Goal: Information Seeking & Learning: Learn about a topic

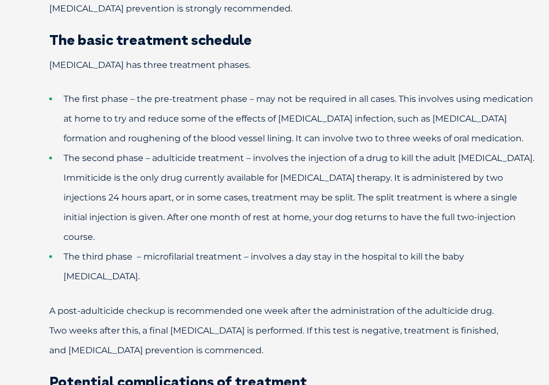
scroll to position [1933, 0]
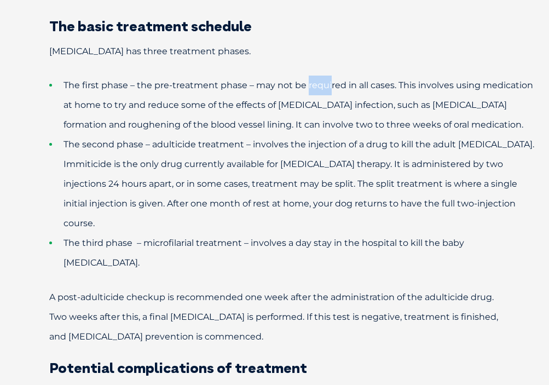
drag, startPoint x: 306, startPoint y: 88, endPoint x: 329, endPoint y: 88, distance: 23.0
click at [329, 88] on span "The first phase – the pre-treatment phase – may not be required in all cases. T…" at bounding box center [298, 105] width 470 height 50
click at [326, 88] on span "The first phase – the pre-treatment phase – may not be required in all cases. T…" at bounding box center [298, 105] width 470 height 50
drag, startPoint x: 306, startPoint y: 86, endPoint x: 316, endPoint y: 85, distance: 9.9
click at [316, 85] on span "The first phase – the pre-treatment phase – may not be required in all cases. T…" at bounding box center [298, 105] width 470 height 50
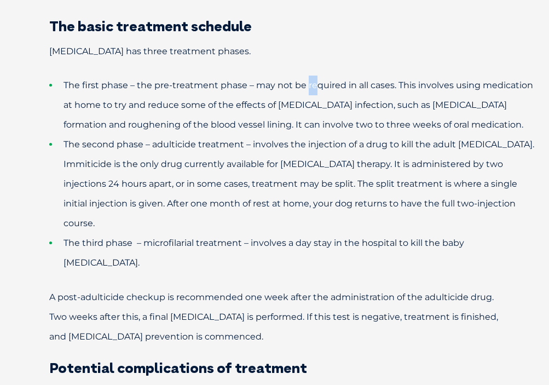
click at [316, 85] on span "The first phase – the pre-treatment phase – may not be required in all cases. T…" at bounding box center [298, 105] width 470 height 50
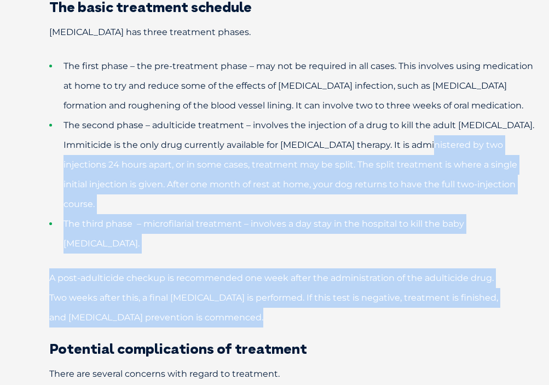
drag, startPoint x: 455, startPoint y: 146, endPoint x: 309, endPoint y: 290, distance: 204.8
click at [309, 290] on div "[MEDICAL_DATA] disease is responsible for infecting thousands of dogs and cats …" at bounding box center [274, 168] width 549 height 3345
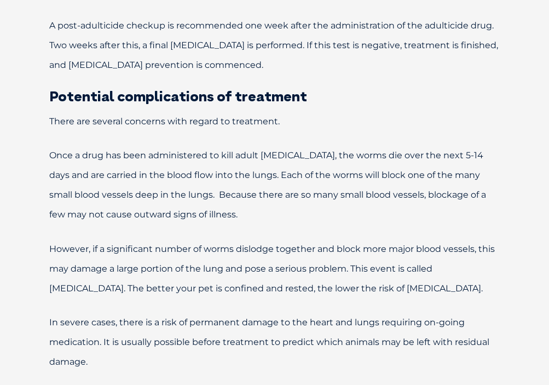
scroll to position [2205, 0]
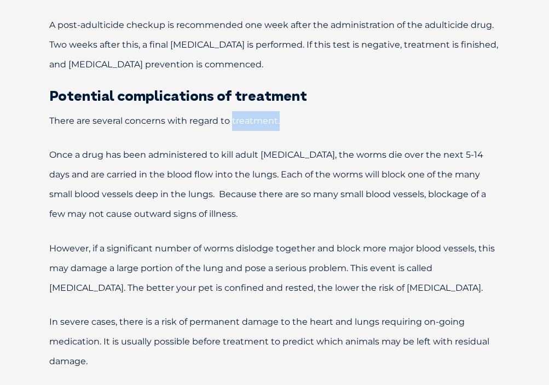
drag, startPoint x: 230, startPoint y: 84, endPoint x: 295, endPoint y: 93, distance: 65.1
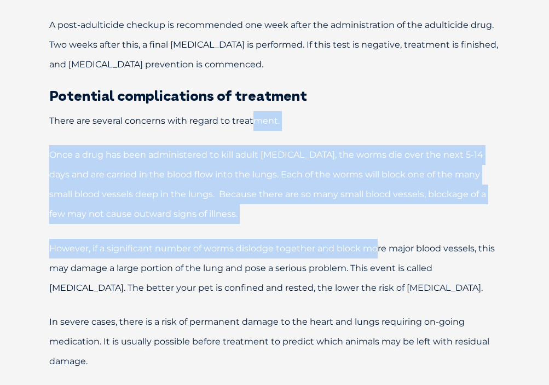
drag, startPoint x: 255, startPoint y: 83, endPoint x: 376, endPoint y: 204, distance: 171.5
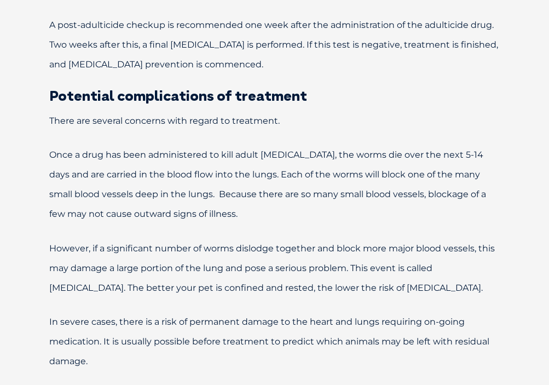
click at [302, 145] on p "Once a drug has been administered to kill adult [MEDICAL_DATA], the worms die o…" at bounding box center [274, 184] width 527 height 79
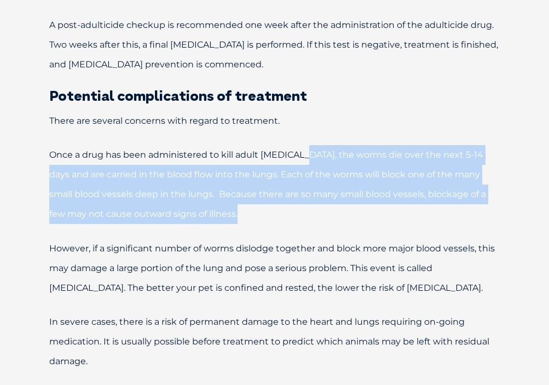
drag, startPoint x: 307, startPoint y: 111, endPoint x: 438, endPoint y: 188, distance: 151.9
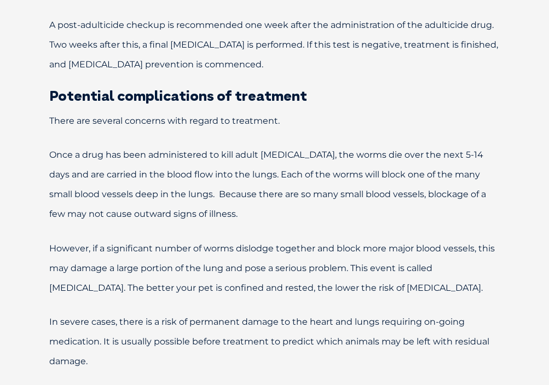
click at [495, 29] on p "A post-adulticide checkup is recommended one week after the administration of t…" at bounding box center [274, 44] width 527 height 59
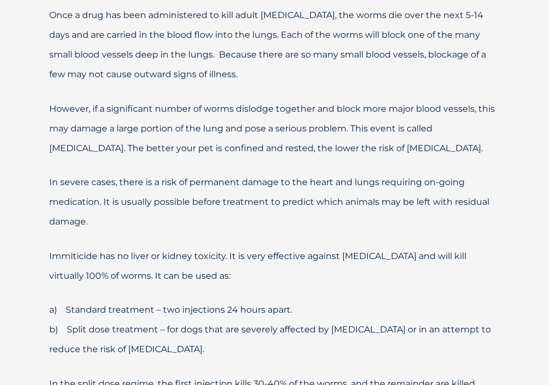
scroll to position [2346, 0]
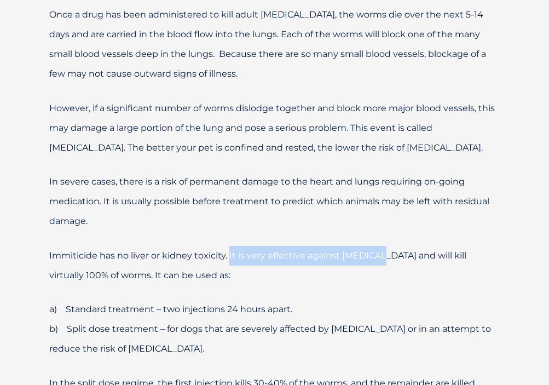
drag, startPoint x: 229, startPoint y: 216, endPoint x: 384, endPoint y: 218, distance: 154.9
click at [385, 250] on span "Immiticide has no liver or kidney toxicity. It is very effective against [MEDIC…" at bounding box center [257, 265] width 417 height 30
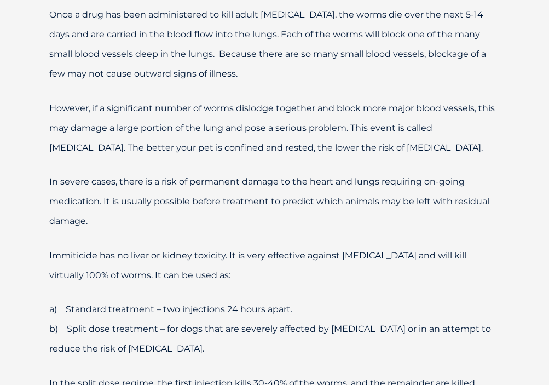
click at [380, 246] on p "Immiticide has no liver or kidney toxicity. It is very effective against [MEDIC…" at bounding box center [274, 265] width 527 height 39
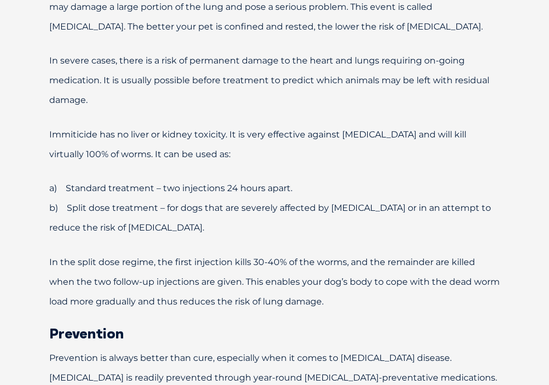
scroll to position [2472, 0]
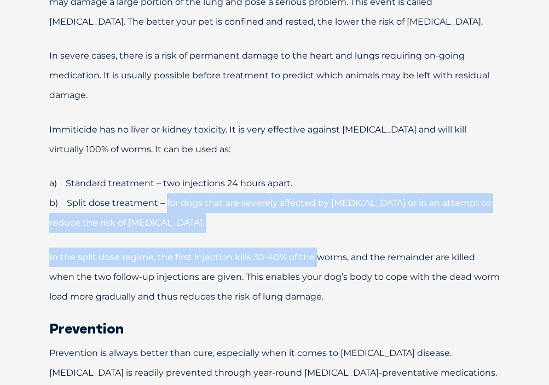
drag, startPoint x: 166, startPoint y: 163, endPoint x: 316, endPoint y: 210, distance: 156.7
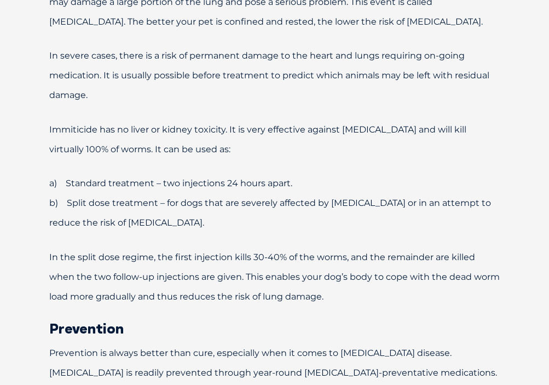
click at [306, 252] on span "In the split dose regime, the first injection kills 30-40% of the worms, and th…" at bounding box center [274, 277] width 451 height 50
click at [393, 54] on p "In severe cases, there is a risk of permanent damage to the heart and lungs req…" at bounding box center [274, 75] width 527 height 59
drag, startPoint x: 380, startPoint y: 36, endPoint x: 420, endPoint y: 37, distance: 40.5
click at [420, 50] on span "In severe cases, there is a risk of permanent damage to the heart and lungs req…" at bounding box center [269, 75] width 440 height 50
